Goal: Contribute content: Contribute content

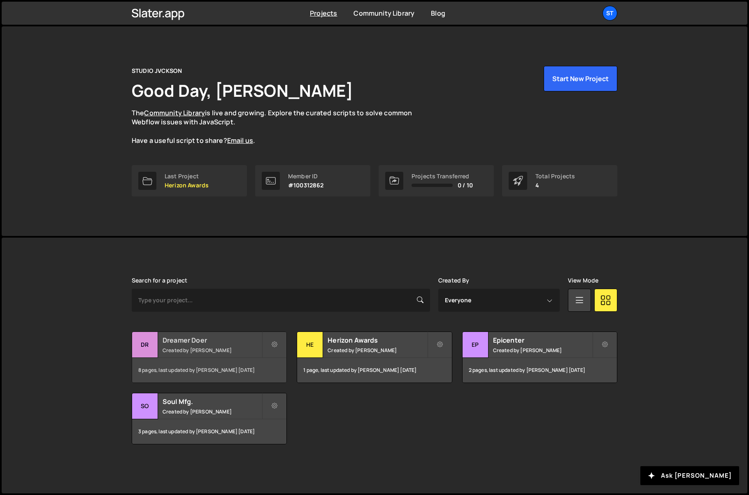
click at [195, 338] on h2 "Dreamer Doer" at bounding box center [212, 340] width 99 height 9
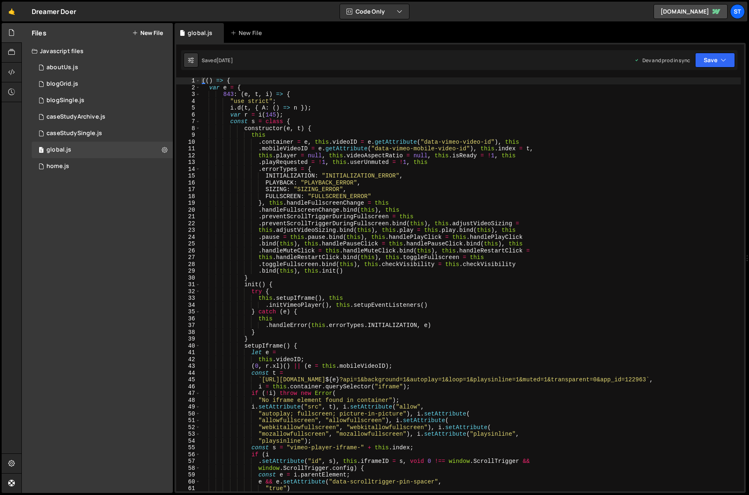
click at [148, 31] on button "New File" at bounding box center [147, 33] width 31 height 7
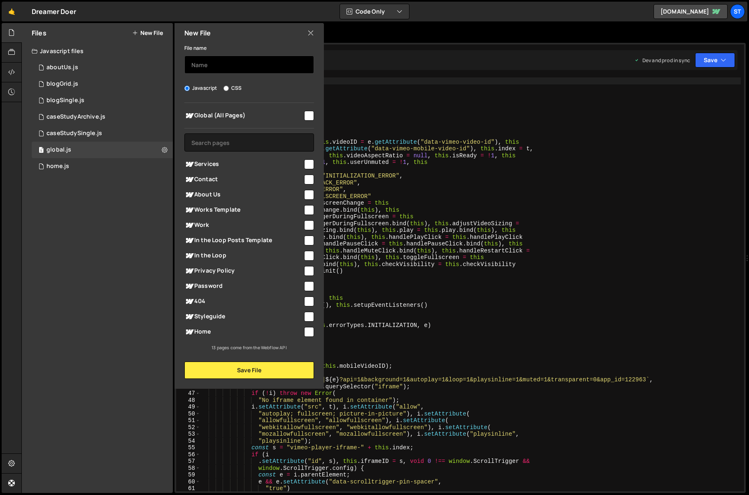
click at [208, 63] on input "text" at bounding box center [249, 65] width 130 height 18
type input "services"
click at [309, 162] on input "checkbox" at bounding box center [309, 164] width 10 height 10
checkbox input "true"
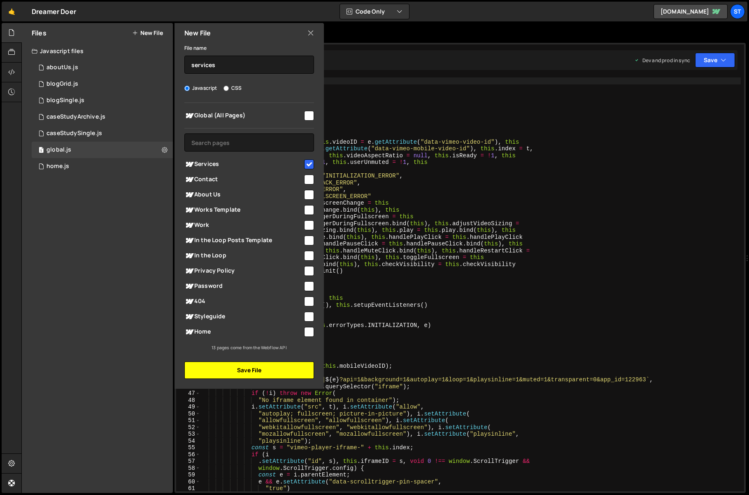
click at [254, 376] on button "Save File" at bounding box center [249, 370] width 130 height 17
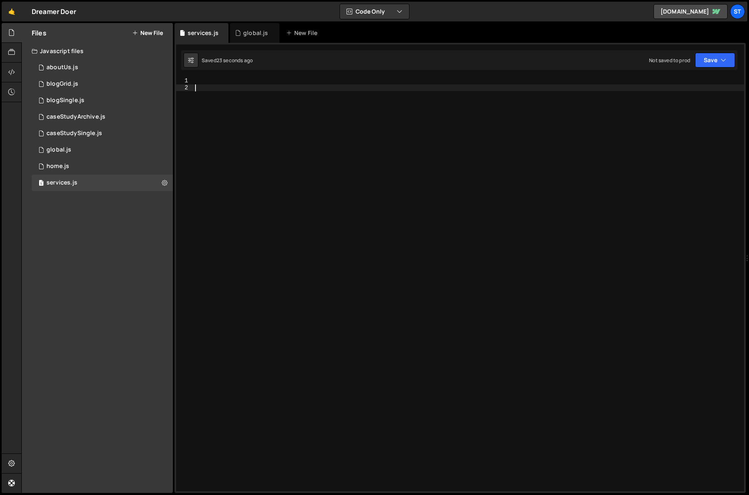
click at [393, 146] on div at bounding box center [469, 290] width 551 height 427
paste textarea
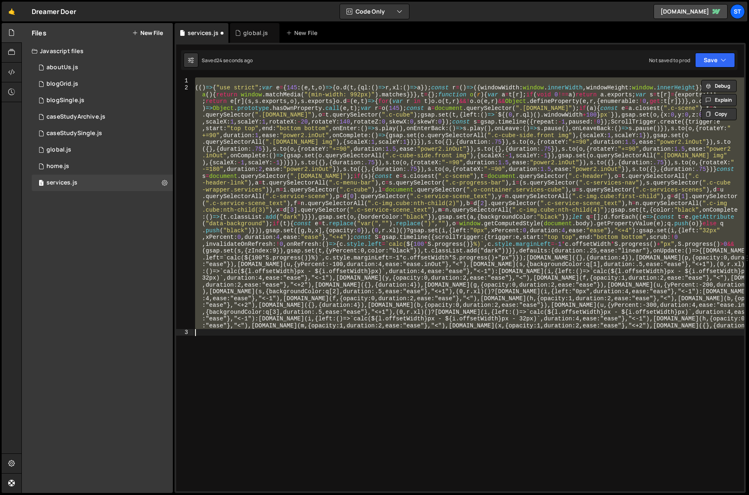
paste textarea
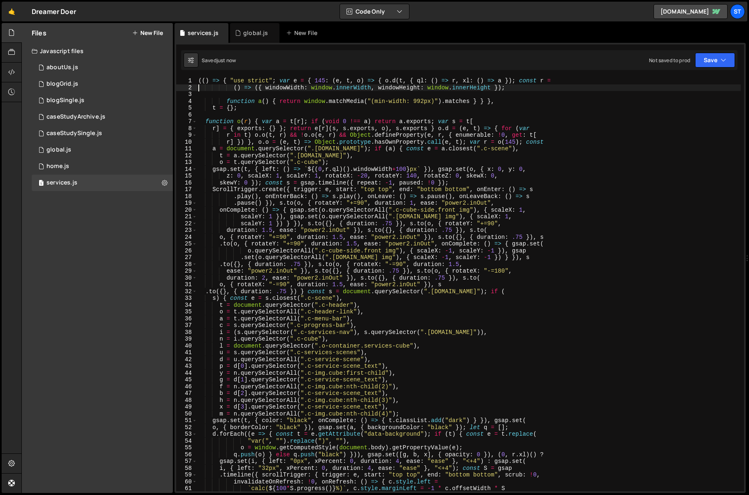
type textarea ""use strict";"
